Goal: Information Seeking & Learning: Compare options

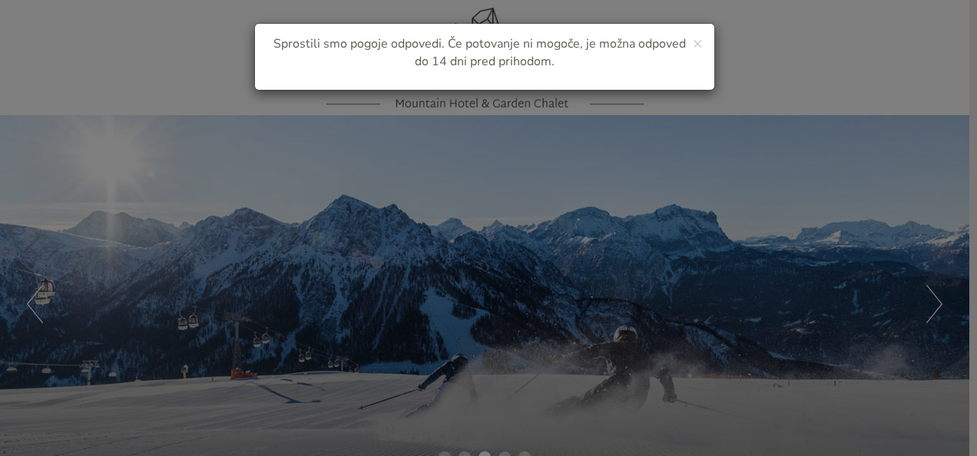
click at [973, 443] on div "× Sprostili smo pogoje odpovedi. Če potovanje ni mogoče, je možna odpoved do 14…" at bounding box center [488, 228] width 977 height 456
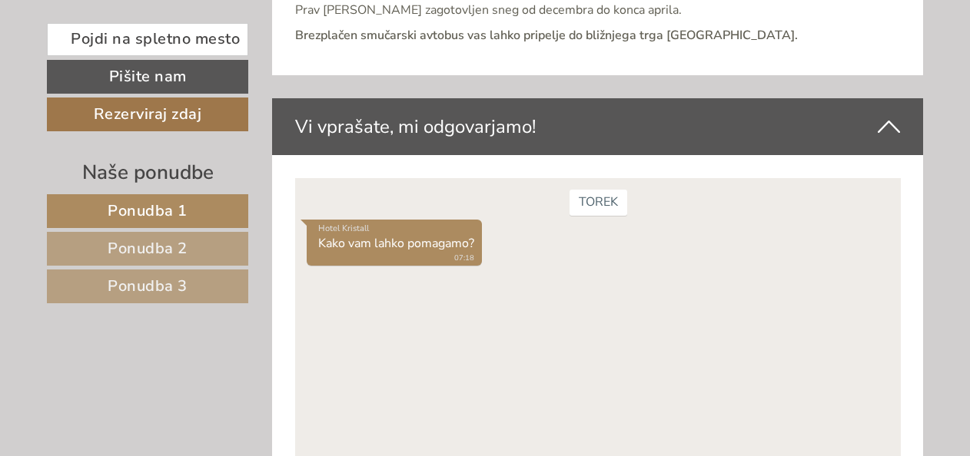
scroll to position [6109, 0]
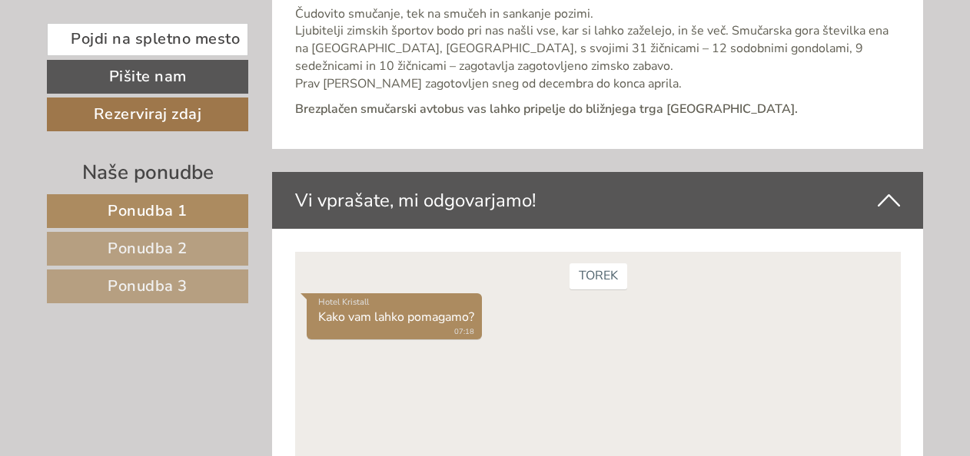
click at [174, 244] on span "Ponudba 2" at bounding box center [148, 248] width 80 height 21
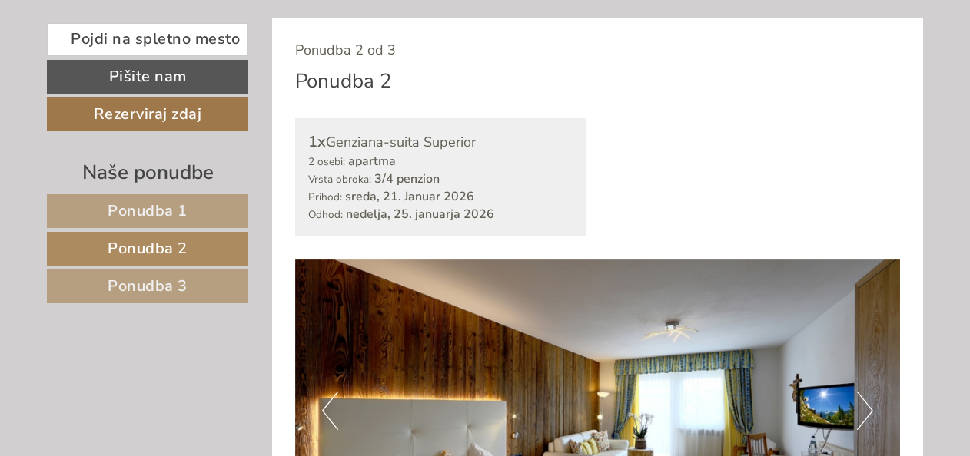
click at [174, 244] on span "Ponudba 2" at bounding box center [148, 248] width 80 height 21
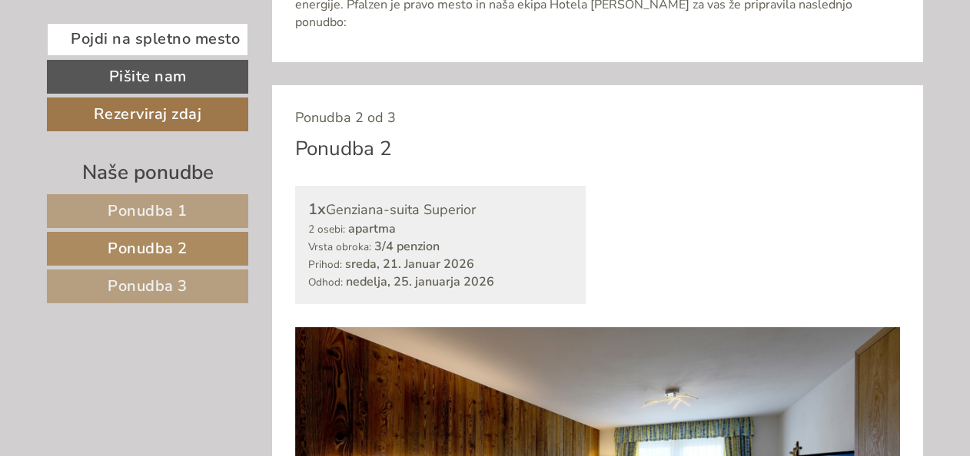
scroll to position [854, 0]
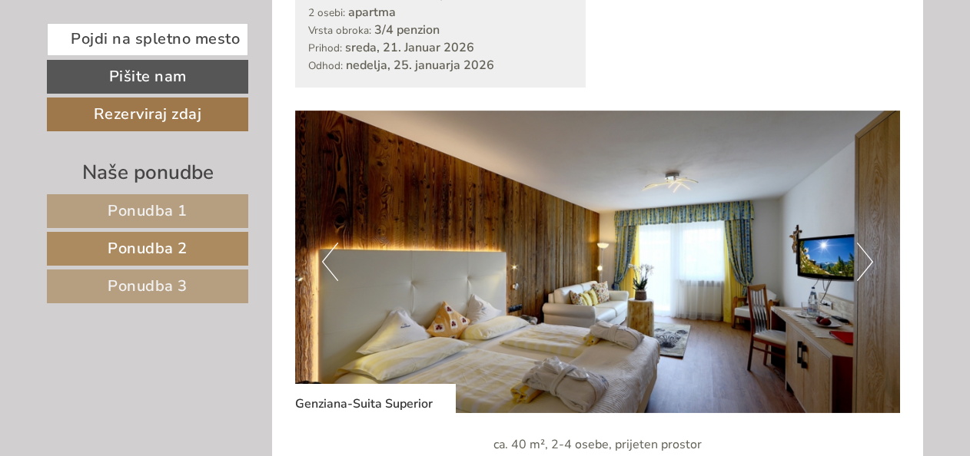
click at [153, 283] on span "Ponudba 3" at bounding box center [148, 286] width 80 height 21
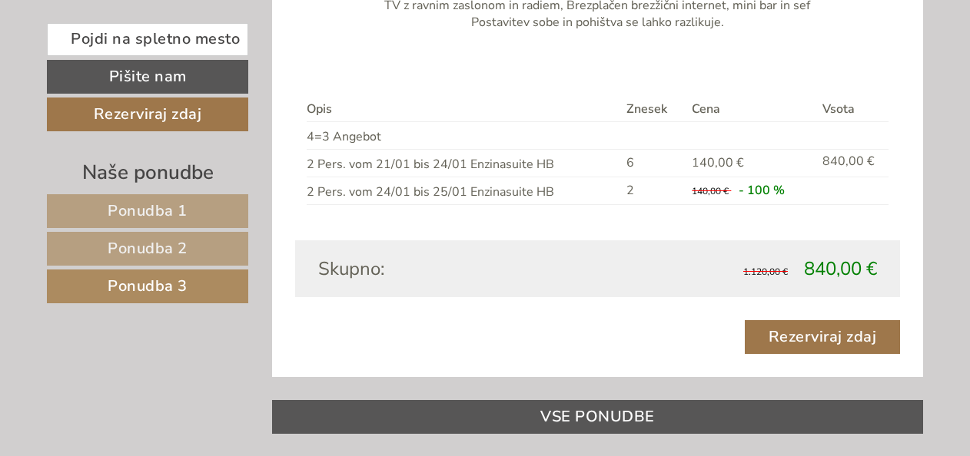
scroll to position [1729, 0]
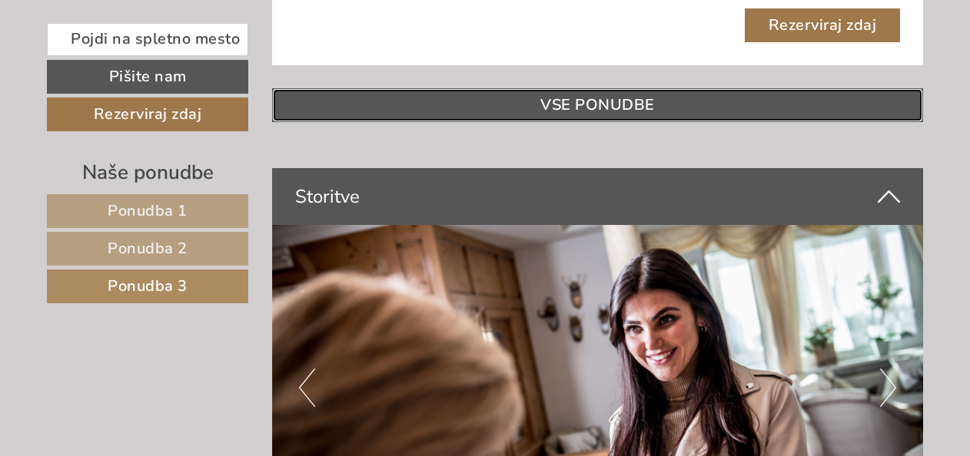
click at [638, 88] on link "VSE PONUDBE" at bounding box center [598, 105] width 652 height 34
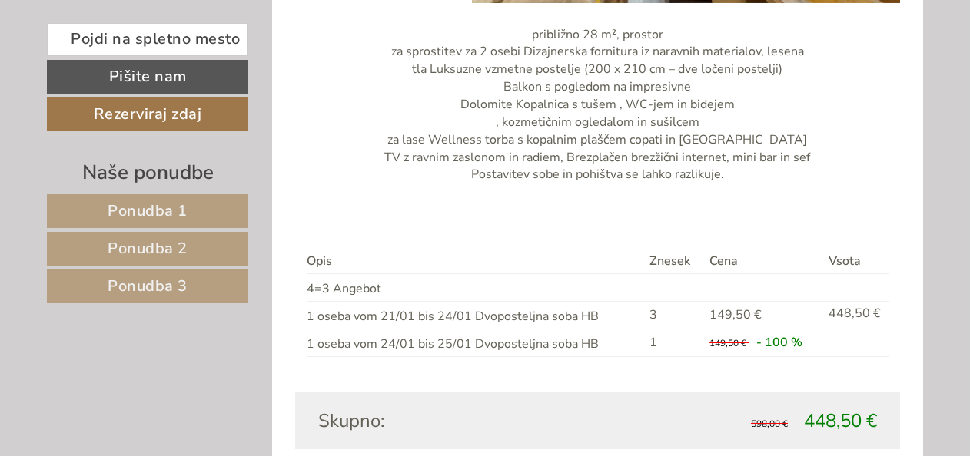
scroll to position [1283, 0]
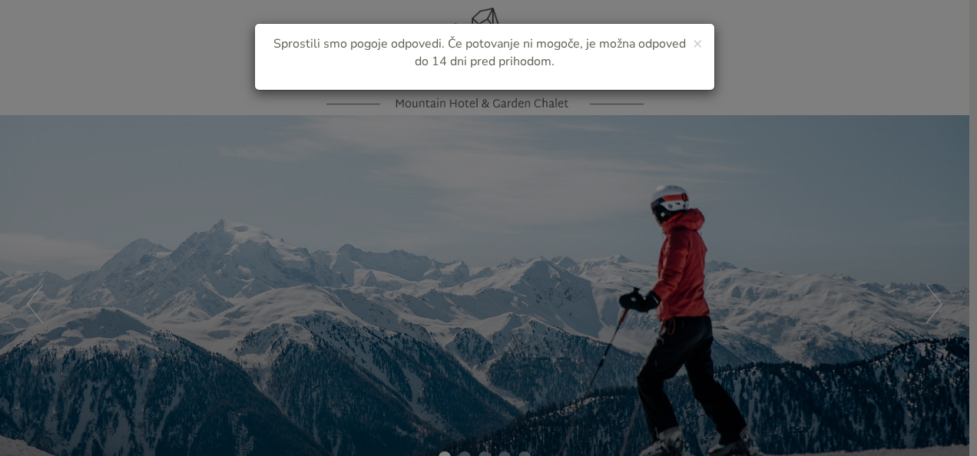
click at [900, 369] on div "× Sprostili smo pogoje odpovedi. Če potovanje ni mogoče, je možna odpoved do 14…" at bounding box center [488, 228] width 977 height 456
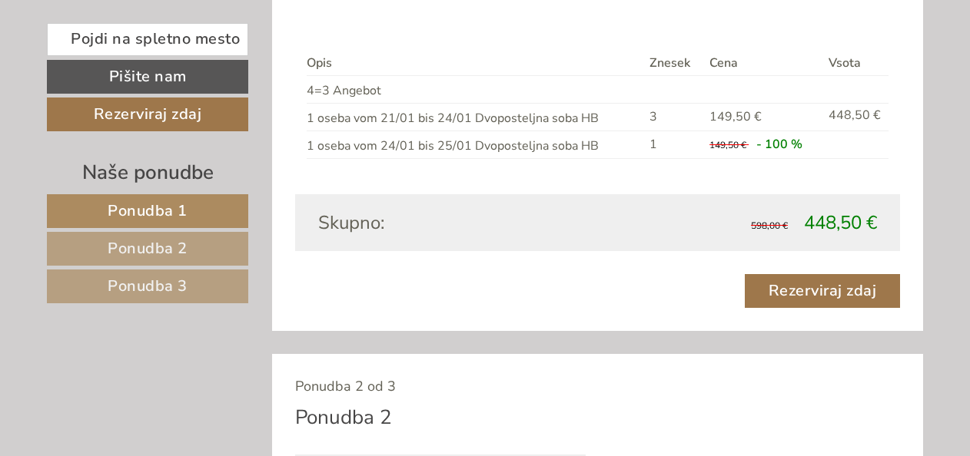
scroll to position [1418, 0]
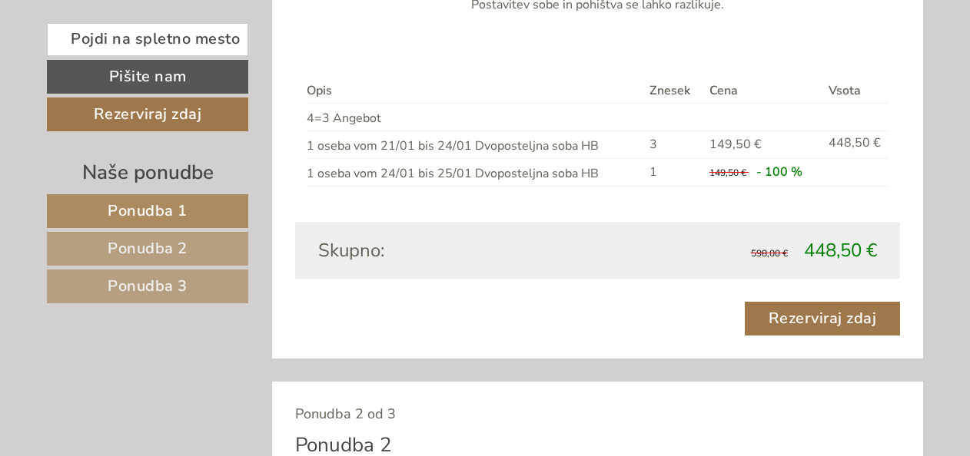
click at [178, 239] on span "Ponudba 2" at bounding box center [148, 248] width 80 height 21
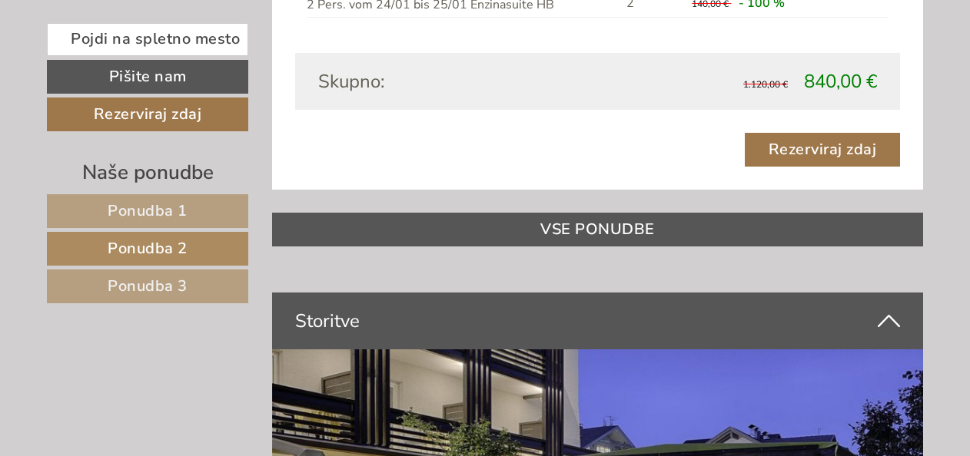
scroll to position [1328, 0]
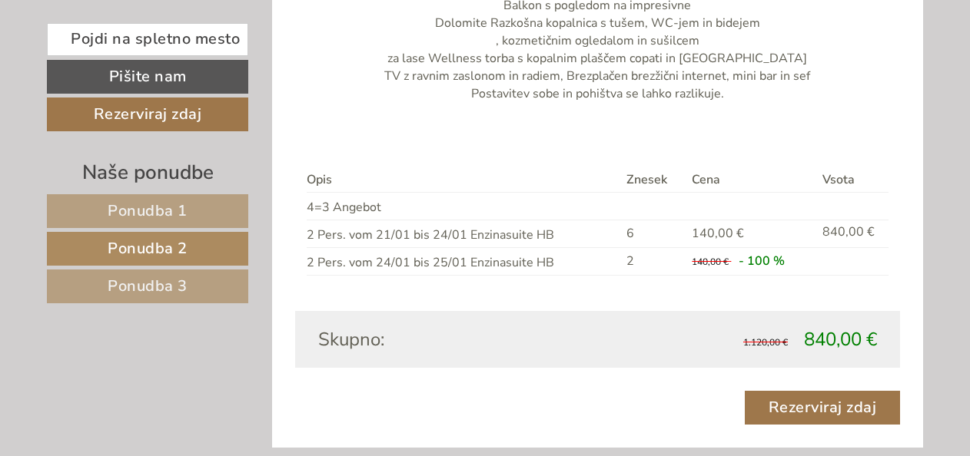
click at [181, 280] on span "Ponudba 3" at bounding box center [148, 286] width 80 height 21
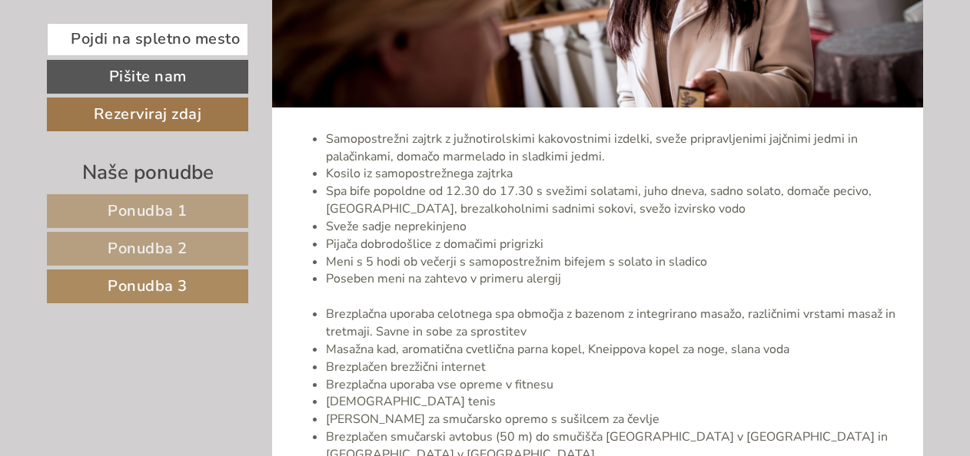
scroll to position [2278, 0]
